Goal: Find specific page/section: Find specific page/section

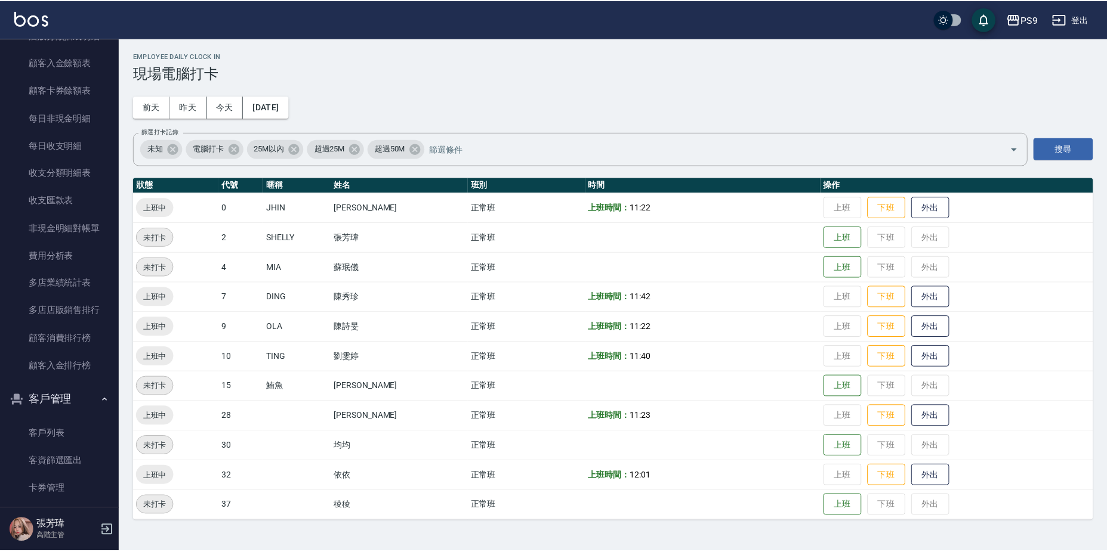
scroll to position [1372, 0]
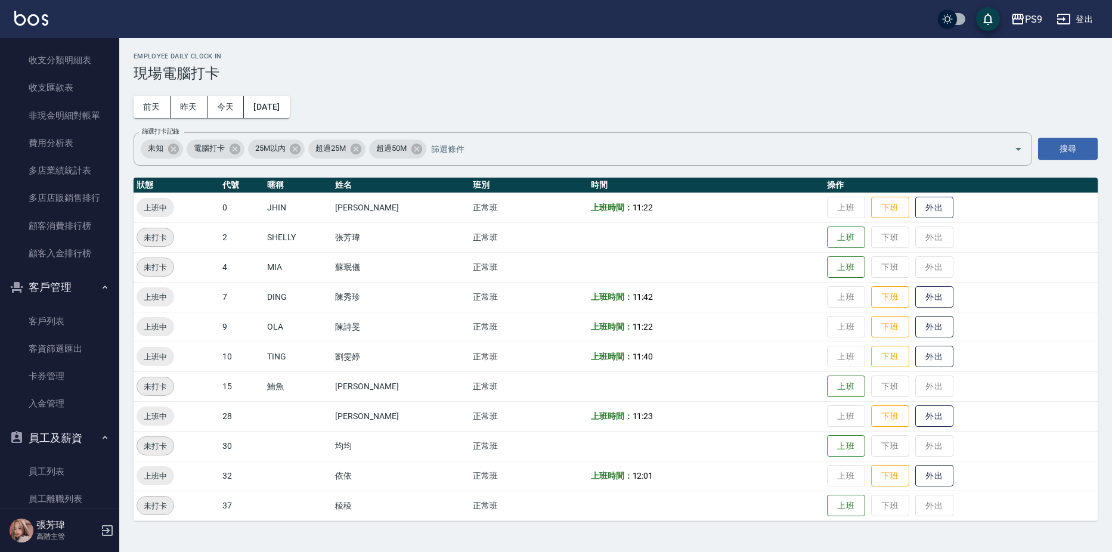
click at [52, 322] on link "客戶列表" at bounding box center [60, 321] width 110 height 27
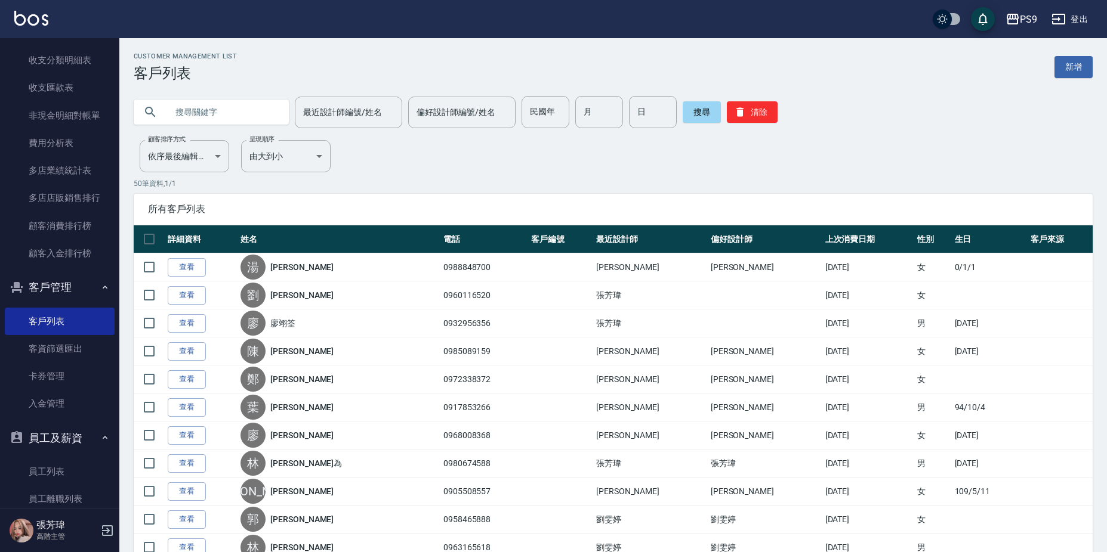
click at [235, 115] on input "text" at bounding box center [223, 112] width 112 height 32
type input "x"
type input "[PERSON_NAME]"
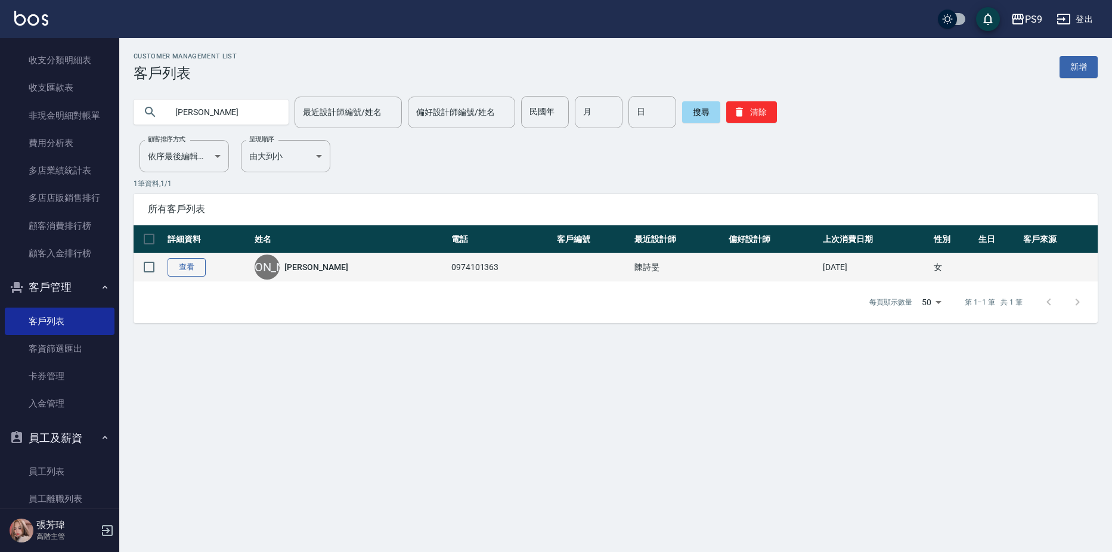
click at [187, 267] on link "查看" at bounding box center [187, 267] width 38 height 18
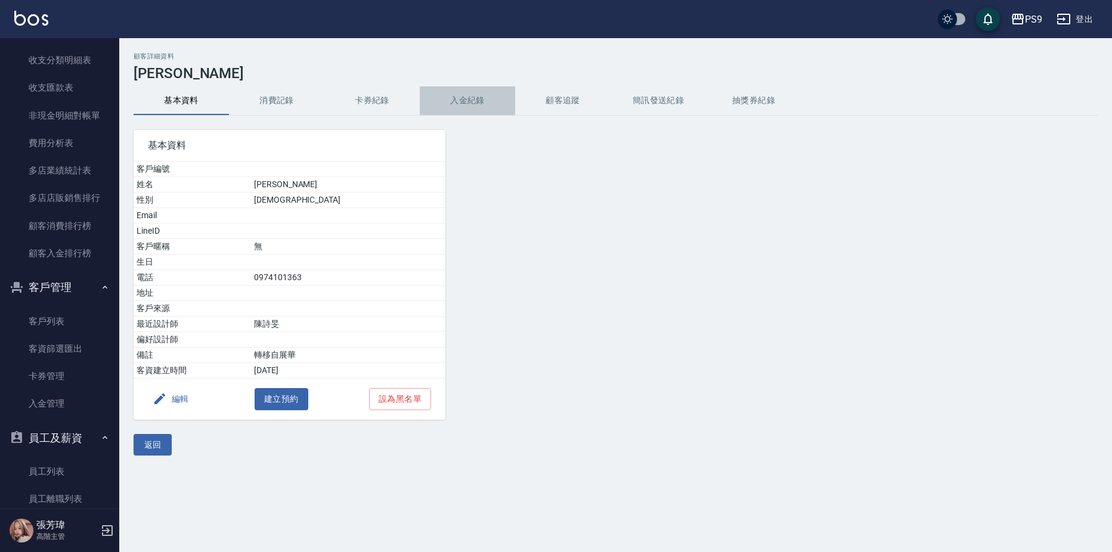
drag, startPoint x: 477, startPoint y: 100, endPoint x: 490, endPoint y: 118, distance: 22.2
click at [475, 100] on button "入金紀錄" at bounding box center [467, 100] width 95 height 29
